Goal: Communication & Community: Answer question/provide support

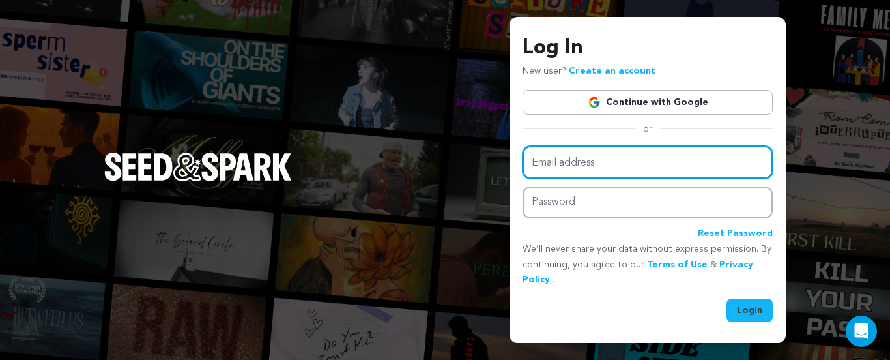
click at [629, 160] on input "Email address" at bounding box center [647, 162] width 250 height 33
type input "[EMAIL_ADDRESS][DOMAIN_NAME]"
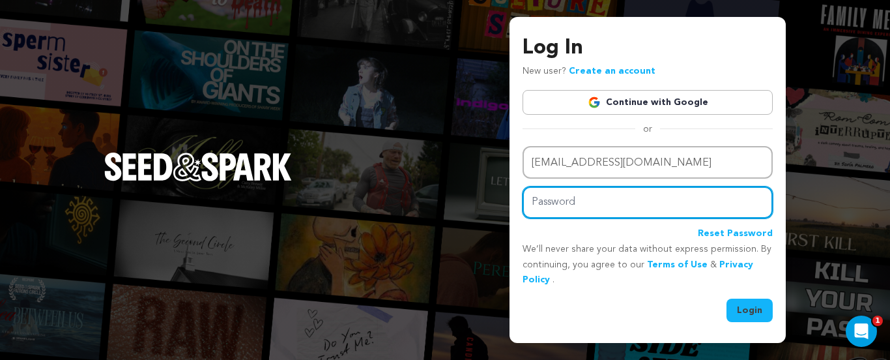
click at [582, 203] on input "Password" at bounding box center [647, 202] width 250 height 32
type input "Sgiaolam1$"
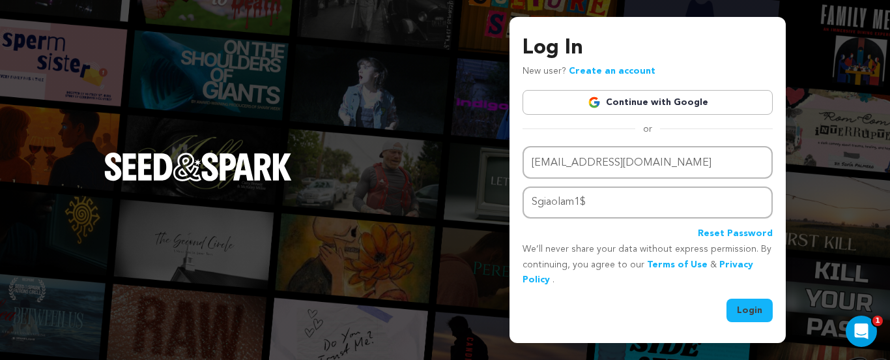
click at [756, 319] on button "Login" at bounding box center [749, 309] width 46 height 23
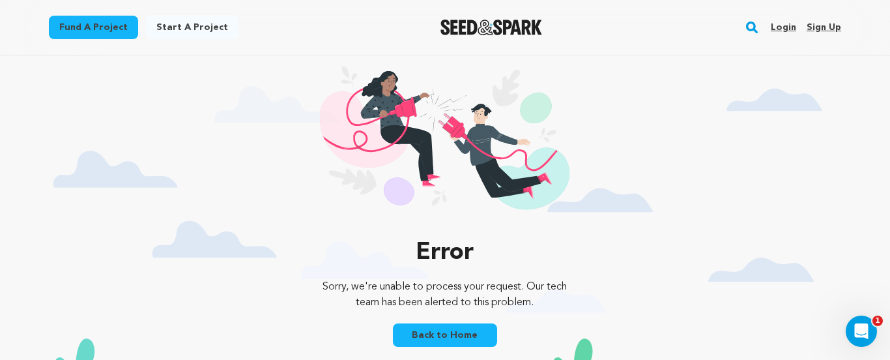
click at [781, 25] on link "Login" at bounding box center [783, 27] width 25 height 21
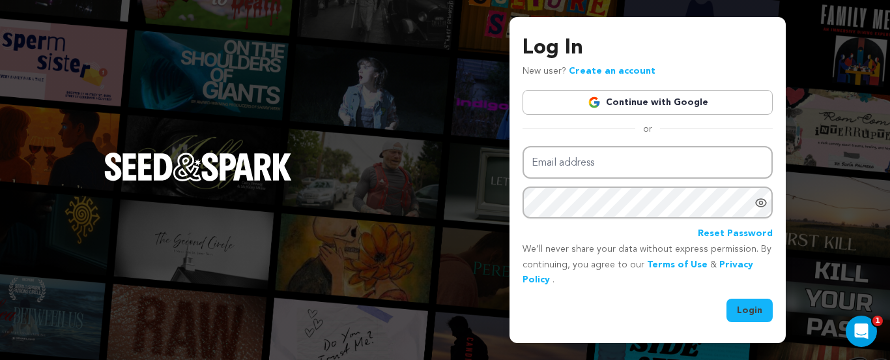
type input "booking@kobenavision.com"
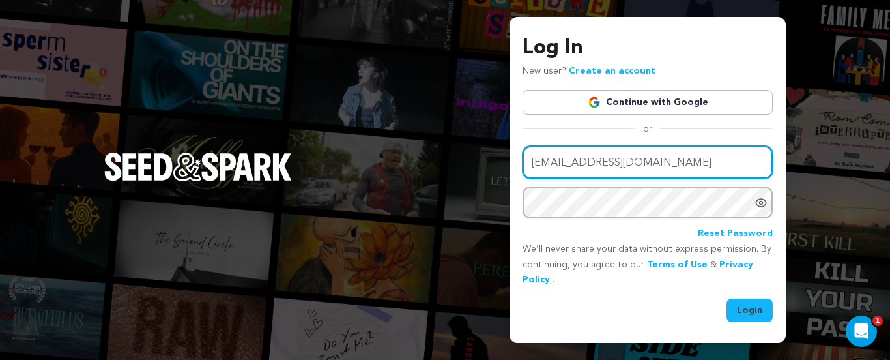
click at [630, 163] on input "booking@kobenavision.com" at bounding box center [647, 162] width 250 height 33
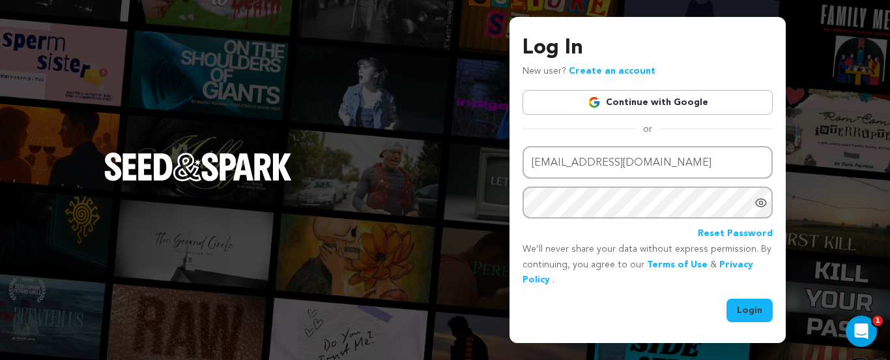
click at [761, 199] on icon "Show password as plain text. Warning: this will display your password on the sc…" at bounding box center [760, 202] width 13 height 13
click at [760, 320] on button "Login" at bounding box center [749, 309] width 46 height 23
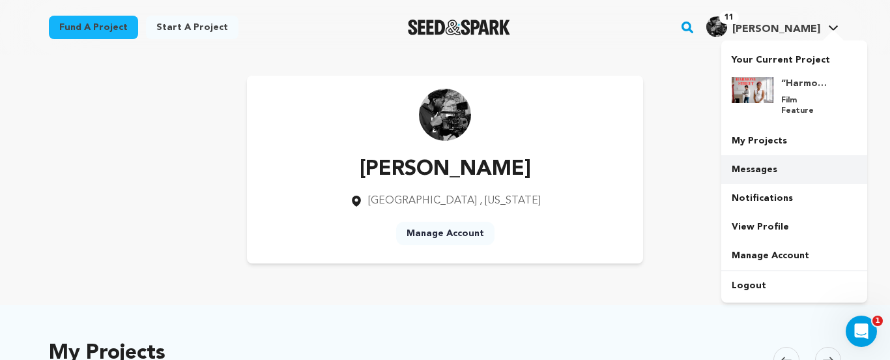
click at [761, 157] on link "Messages" at bounding box center [794, 169] width 146 height 29
click at [753, 156] on link "Messages" at bounding box center [794, 169] width 146 height 29
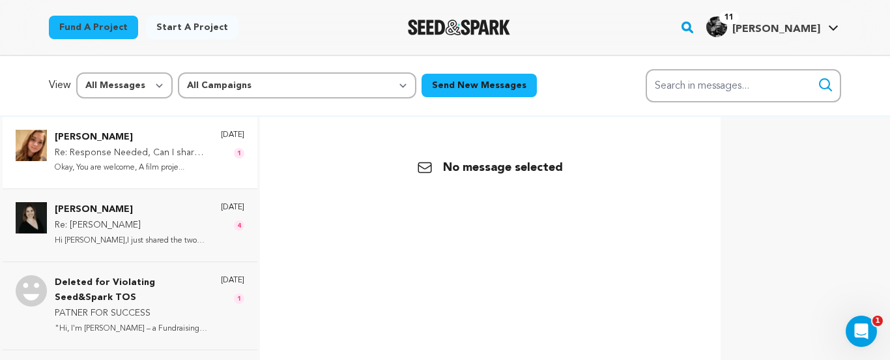
click at [130, 150] on p "Re: Response Needed, Can I share your project with my friend and family!!!" at bounding box center [131, 153] width 153 height 16
click at [120, 137] on p "Emma Martinez" at bounding box center [131, 138] width 153 height 16
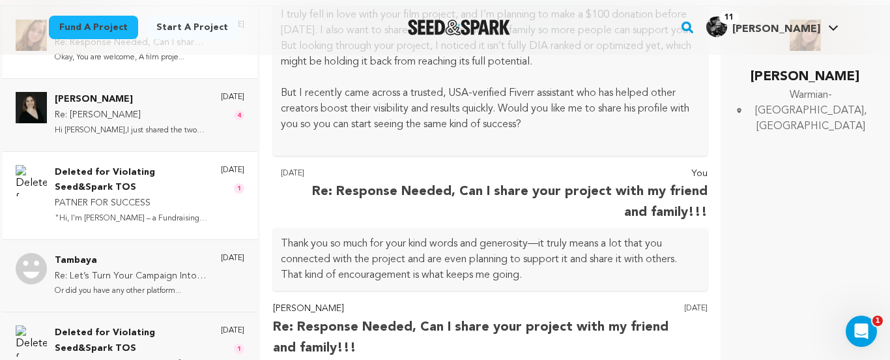
scroll to position [127, 0]
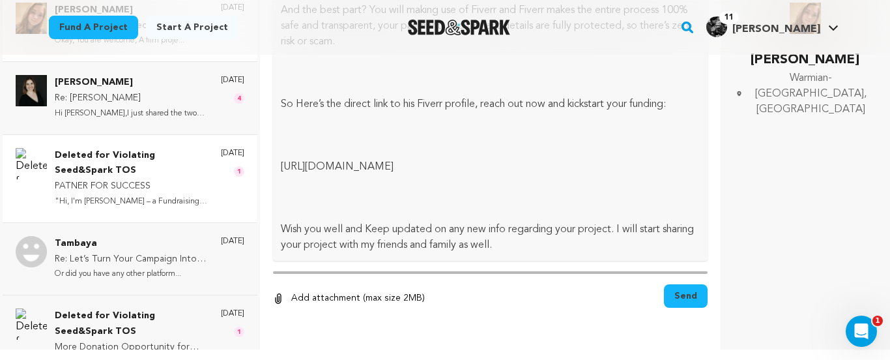
click at [159, 197] on p ""Hi, I'm Stacey – a Fundraising Spe..." at bounding box center [131, 201] width 153 height 15
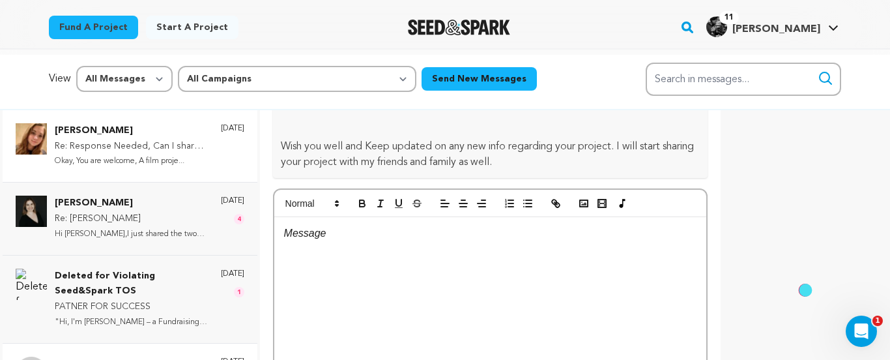
scroll to position [0, 0]
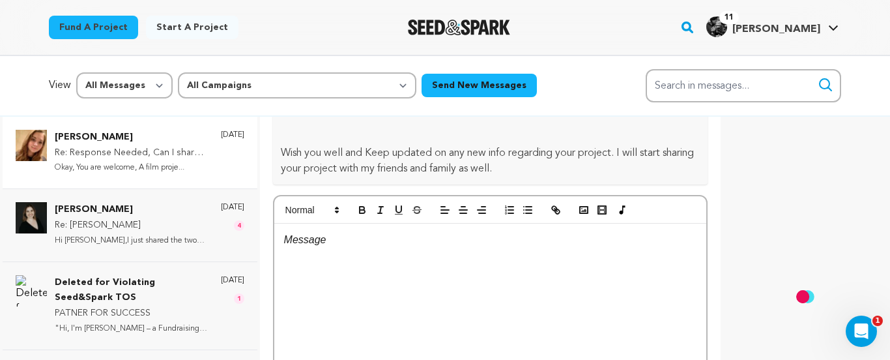
click at [137, 162] on p "Okay, You are welcome, A film proje..." at bounding box center [131, 167] width 153 height 15
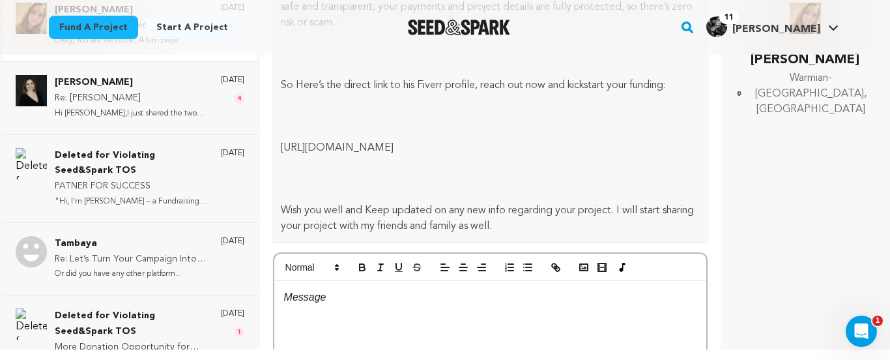
scroll to position [607, 0]
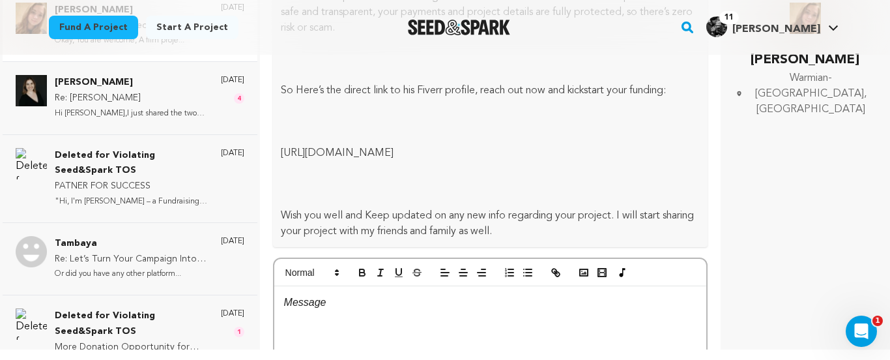
click at [393, 152] on link "https://www.fiverr.com/s/m51e8RZ" at bounding box center [337, 153] width 113 height 10
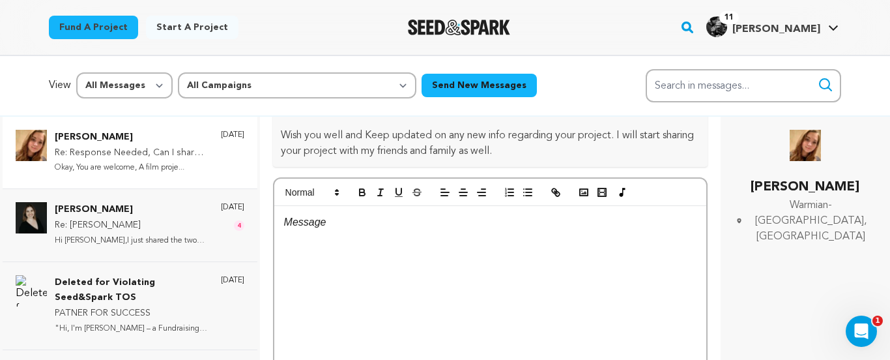
scroll to position [817, 0]
click at [340, 276] on div at bounding box center [490, 301] width 432 height 195
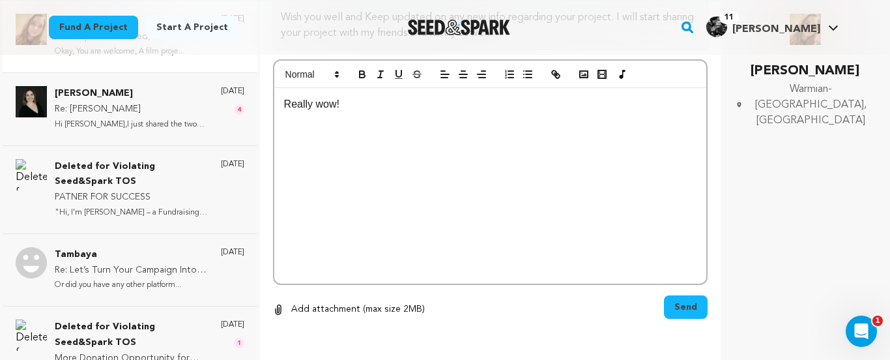
scroll to position [127, 0]
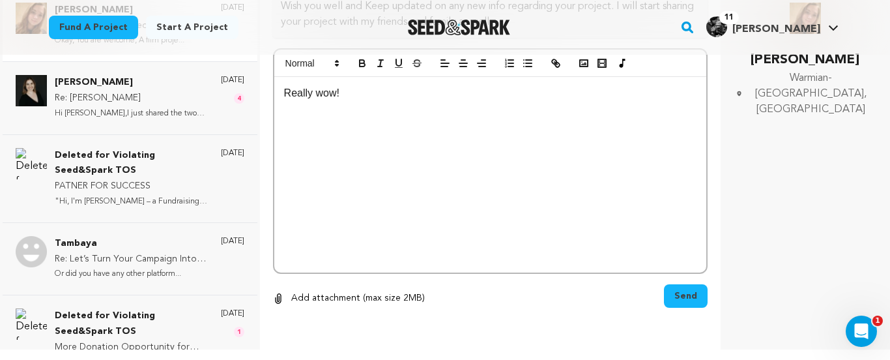
click at [690, 296] on span "Send" at bounding box center [685, 295] width 23 height 13
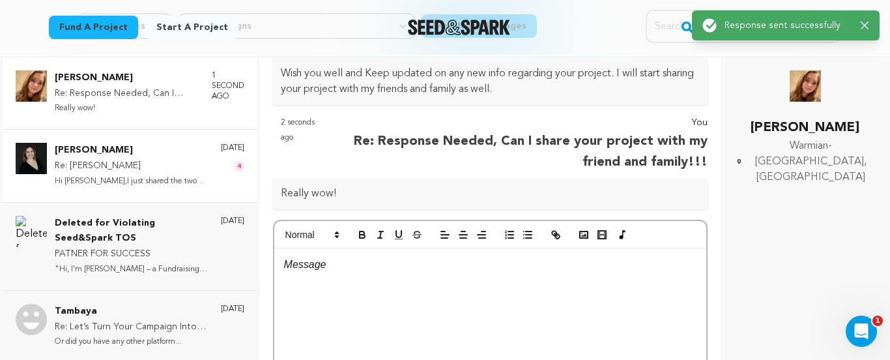
scroll to position [36, 0]
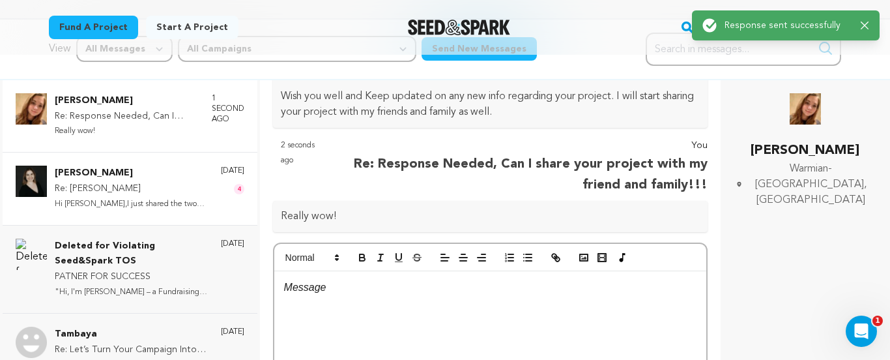
click at [137, 201] on p "Hi Michael,I just shared the two to..." at bounding box center [131, 204] width 153 height 15
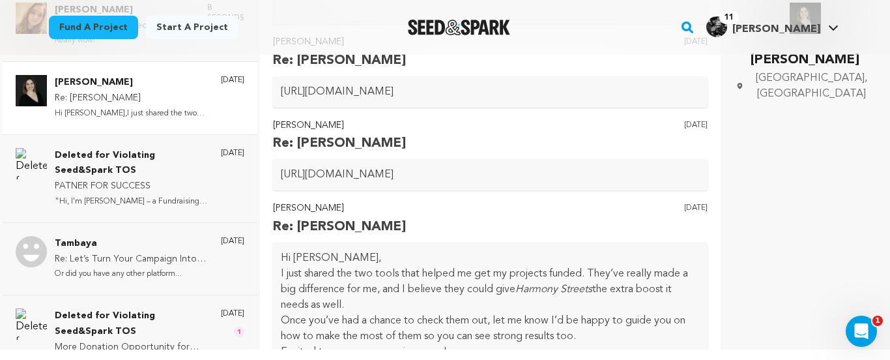
scroll to position [756, 0]
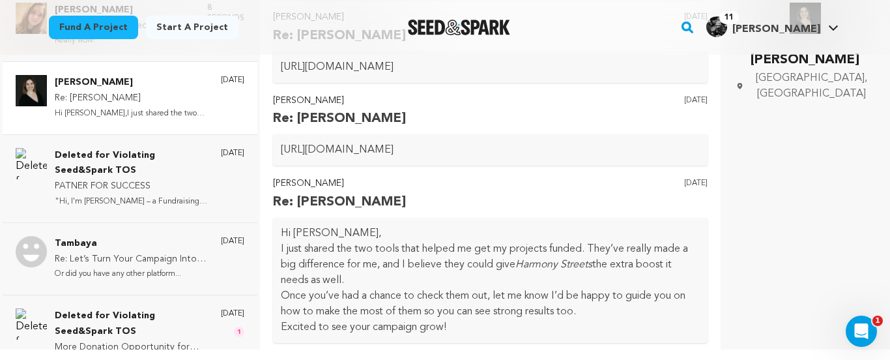
click at [421, 155] on p "https://crowdfundtoolkit.com/products/lead-magnet-landing-page-copywriting-tool…" at bounding box center [490, 150] width 419 height 16
copy div "https://crowdfundtoolkit.com/products/lead-magnet-landing-page-copywriting-tool…"
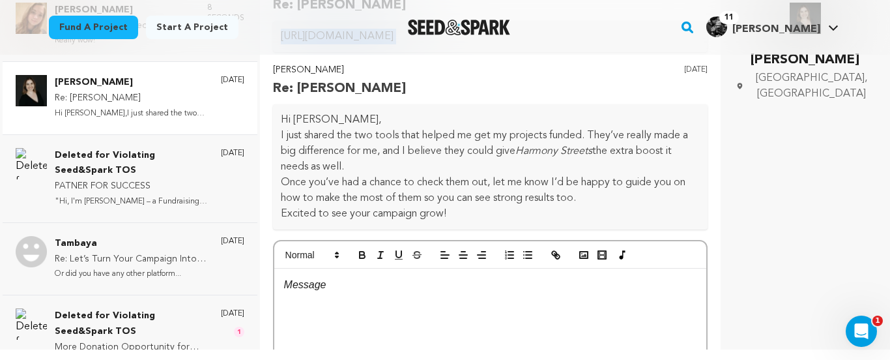
scroll to position [877, 0]
